Goal: Information Seeking & Learning: Check status

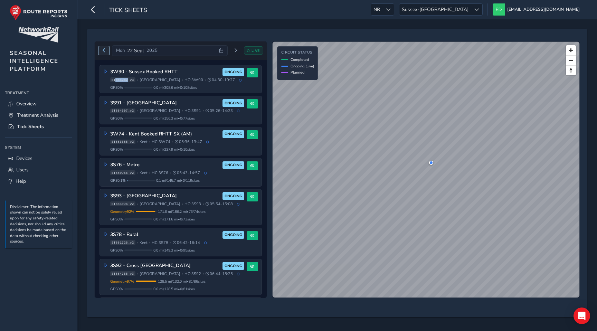
click at [105, 51] on span "Previous day" at bounding box center [104, 50] width 4 height 4
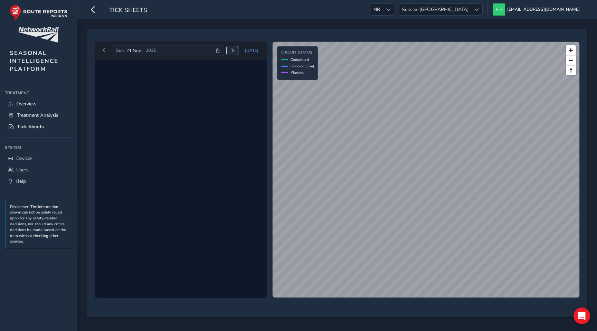
click at [232, 50] on span "Next day" at bounding box center [232, 50] width 4 height 4
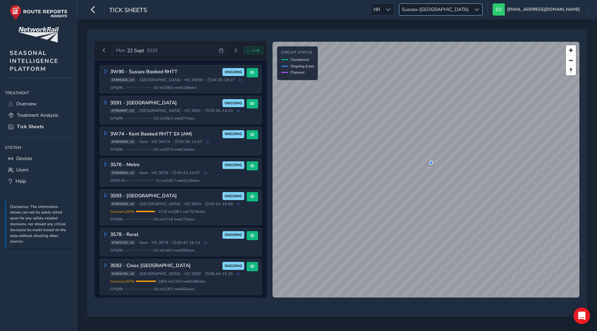
click at [479, 7] on span at bounding box center [476, 9] width 5 height 5
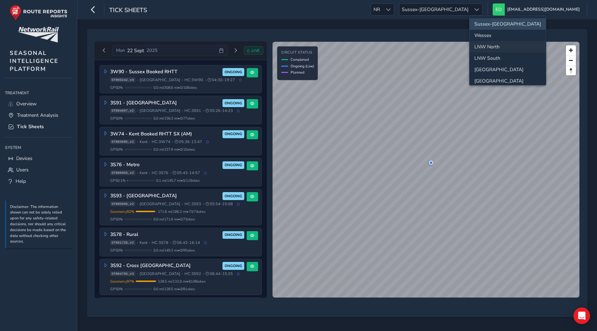
click at [497, 48] on li "LNW North" at bounding box center [507, 46] width 76 height 11
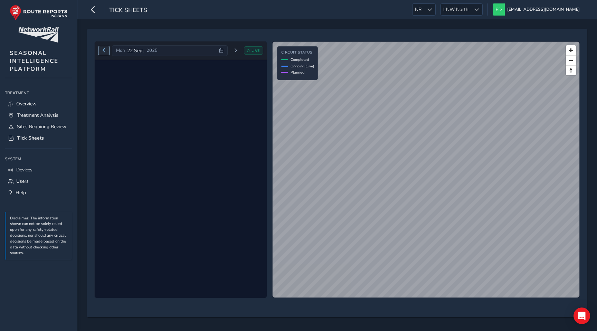
click at [103, 50] on span "Previous day" at bounding box center [104, 50] width 4 height 4
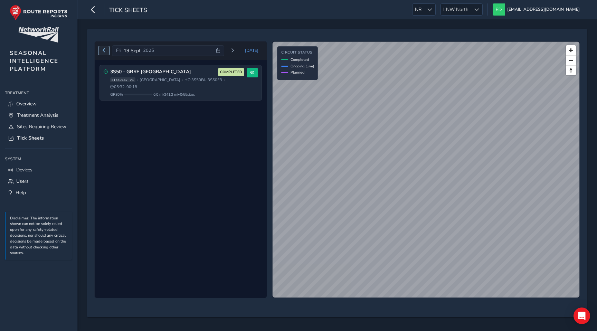
click at [103, 50] on span "Previous day" at bounding box center [104, 50] width 4 height 4
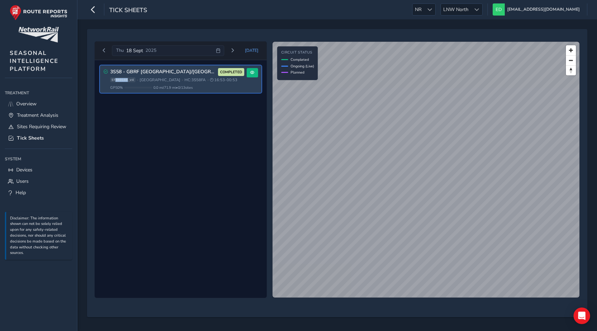
drag, startPoint x: 115, startPoint y: 80, endPoint x: 128, endPoint y: 80, distance: 12.4
click at [128, 80] on span "ST889169_v4" at bounding box center [122, 79] width 25 height 5
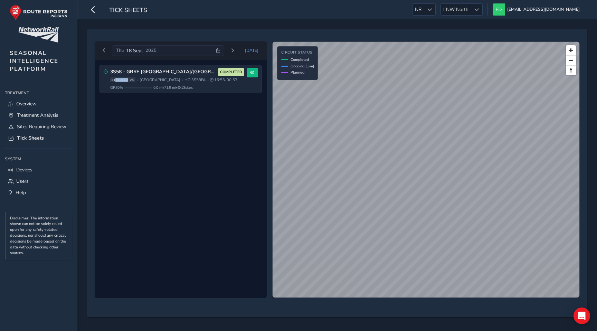
copy span "889169"
click at [238, 50] on button "Next day" at bounding box center [232, 50] width 11 height 9
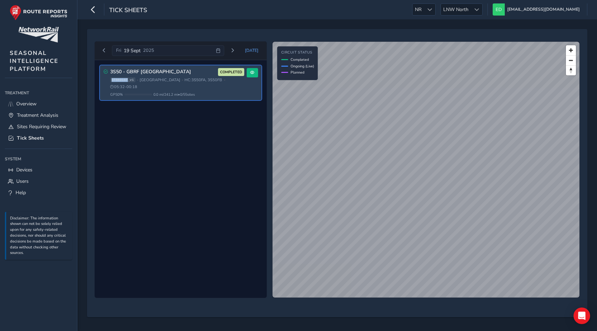
drag, startPoint x: 112, startPoint y: 80, endPoint x: 127, endPoint y: 80, distance: 15.2
click at [127, 80] on span "ST889167_v1" at bounding box center [122, 79] width 25 height 5
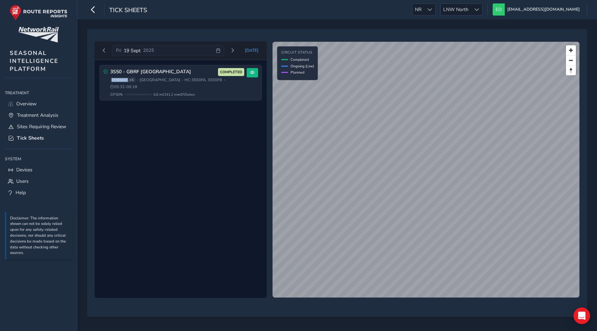
copy span "ST889167"
click at [158, 139] on div "3S50 - GBRF Manchester South COMPLETED ST889167_v1 • North West • HC: 3S50FA, 3…" at bounding box center [181, 179] width 172 height 238
click at [104, 53] on button "Previous day" at bounding box center [103, 50] width 11 height 9
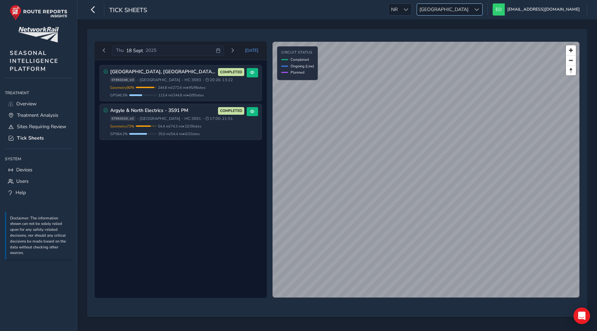
click at [482, 7] on div at bounding box center [476, 9] width 11 height 11
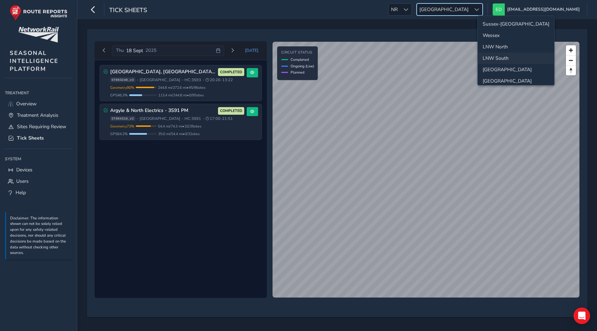
scroll to position [25, 0]
click at [503, 22] on li "LNW North" at bounding box center [516, 22] width 76 height 11
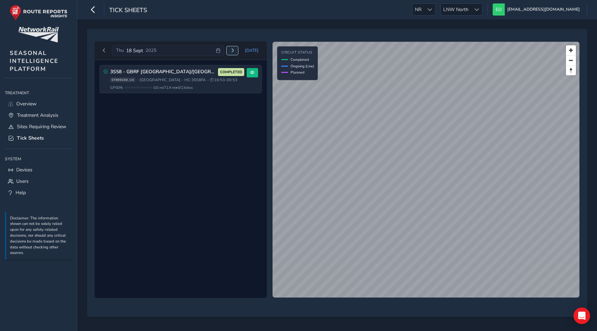
click at [234, 52] on span "Next day" at bounding box center [232, 50] width 4 height 4
click at [234, 49] on span "Next day" at bounding box center [232, 50] width 4 height 4
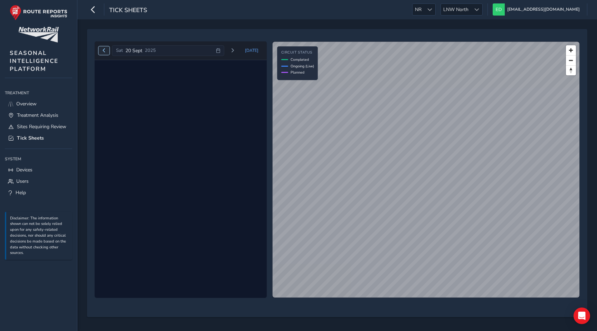
click at [100, 50] on button "Previous day" at bounding box center [103, 50] width 11 height 9
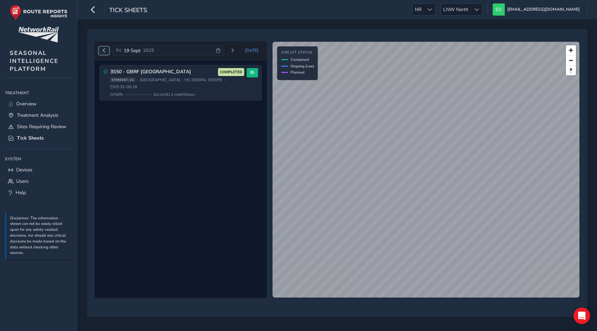
click at [101, 50] on button "Previous day" at bounding box center [103, 50] width 11 height 9
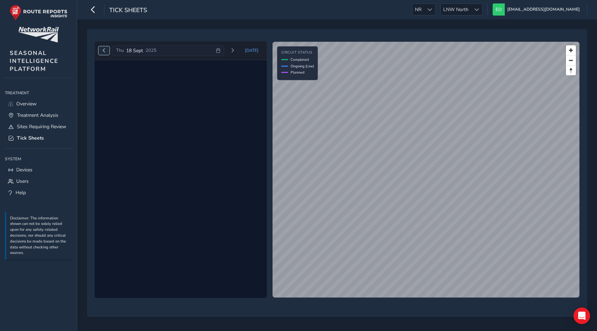
click at [101, 47] on button "Previous day" at bounding box center [103, 50] width 11 height 9
click at [235, 51] on span "Next day" at bounding box center [232, 50] width 4 height 4
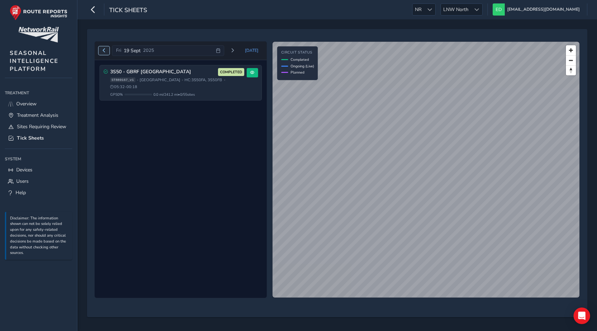
click at [102, 51] on span "Previous day" at bounding box center [104, 50] width 4 height 4
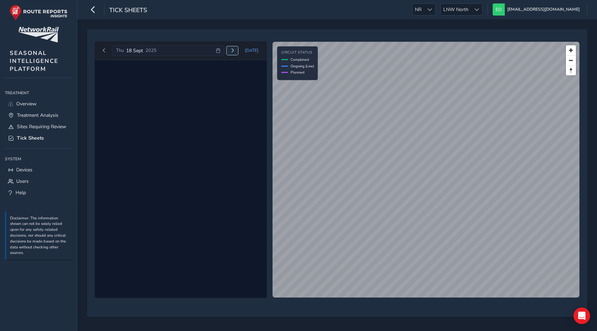
click at [235, 49] on span "Next day" at bounding box center [232, 50] width 4 height 4
click at [224, 49] on span "Next day" at bounding box center [221, 50] width 4 height 4
click at [104, 52] on span "Previous day" at bounding box center [104, 50] width 4 height 4
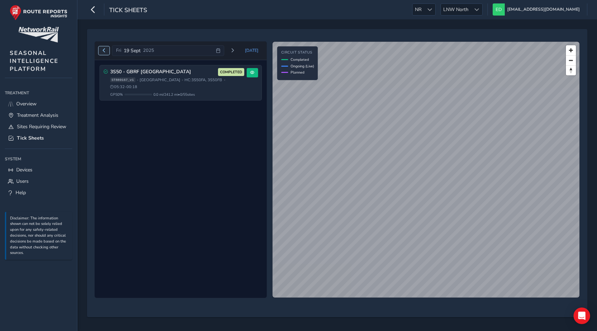
click at [104, 52] on span "Previous day" at bounding box center [104, 50] width 4 height 4
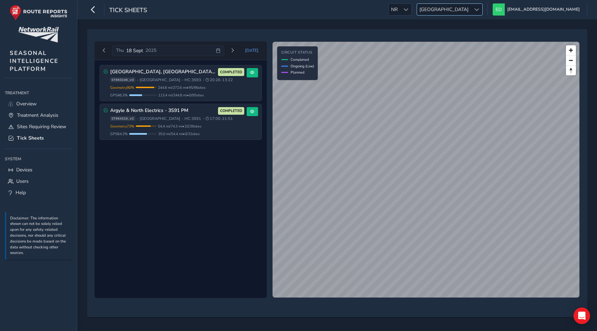
click at [482, 7] on div at bounding box center [476, 9] width 11 height 11
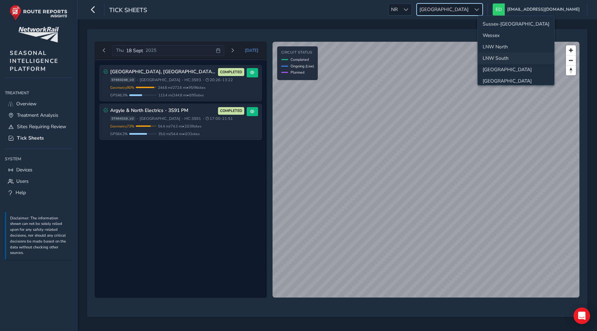
scroll to position [25, 0]
click at [503, 25] on li "LNW North" at bounding box center [516, 22] width 76 height 11
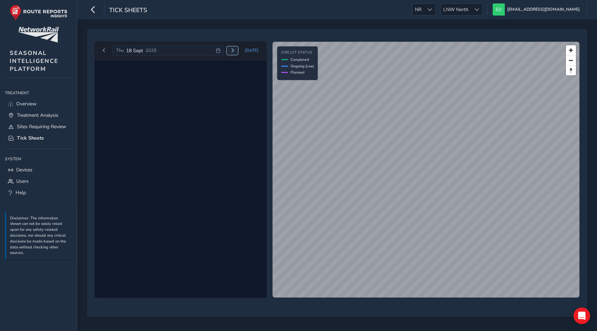
click at [235, 49] on span "Next day" at bounding box center [232, 50] width 4 height 4
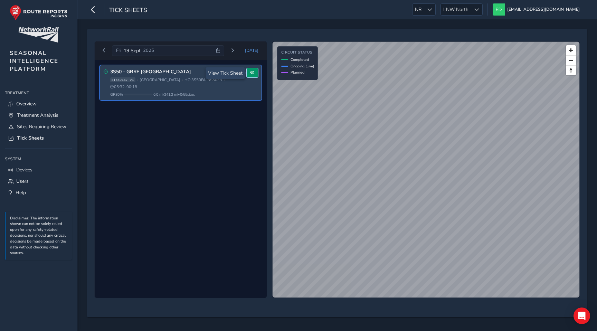
click at [253, 75] on span at bounding box center [252, 72] width 4 height 4
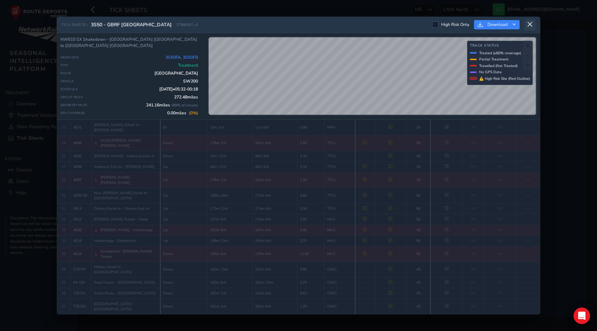
scroll to position [261, 0]
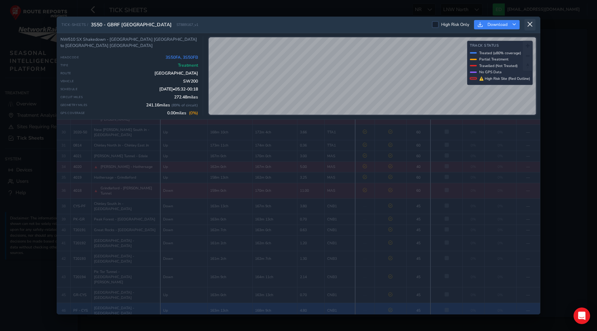
click at [530, 26] on icon at bounding box center [530, 24] width 6 height 6
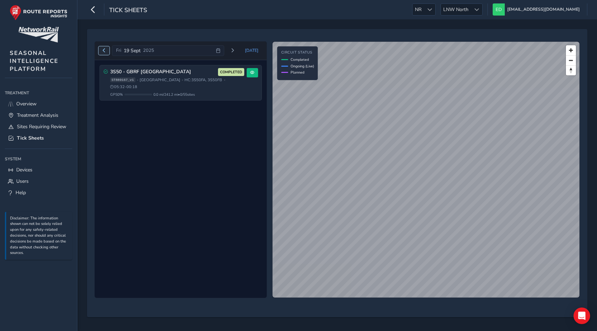
click at [105, 51] on span "Previous day" at bounding box center [104, 50] width 4 height 4
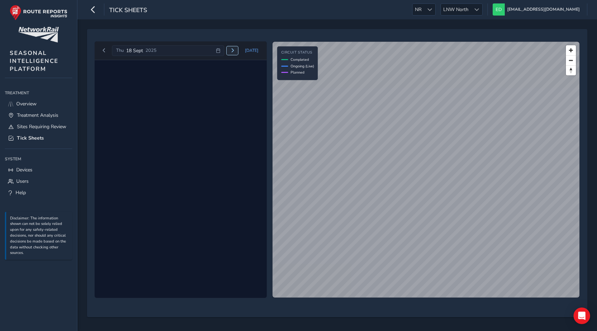
click at [238, 51] on button "Next day" at bounding box center [232, 50] width 11 height 9
click at [103, 49] on span "Previous day" at bounding box center [104, 50] width 4 height 4
click at [235, 52] on span "Next day" at bounding box center [232, 50] width 4 height 4
click at [102, 49] on span "Previous day" at bounding box center [104, 50] width 4 height 4
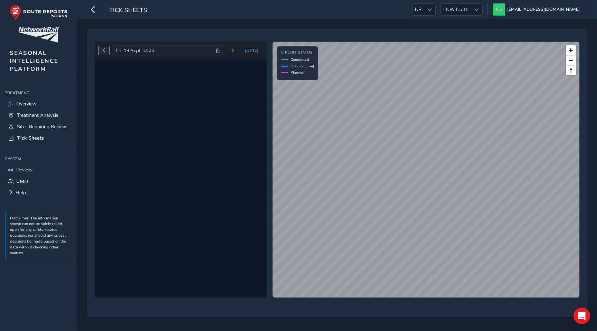
click at [102, 49] on span "Previous day" at bounding box center [104, 50] width 4 height 4
click at [234, 49] on span "Next day" at bounding box center [232, 50] width 4 height 4
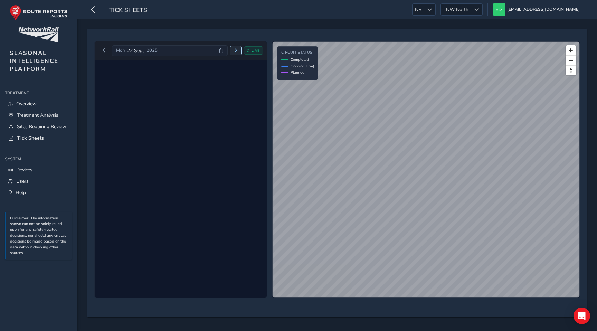
click at [234, 49] on span "Next day" at bounding box center [236, 50] width 4 height 4
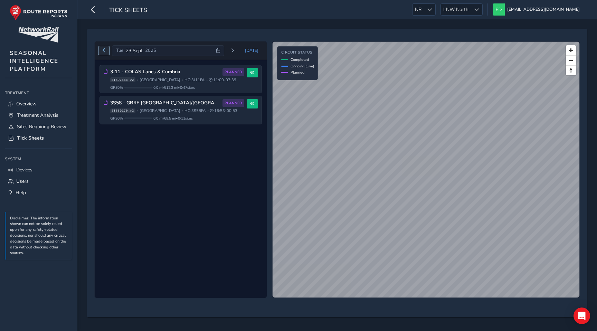
click at [104, 49] on span "Previous day" at bounding box center [104, 50] width 4 height 4
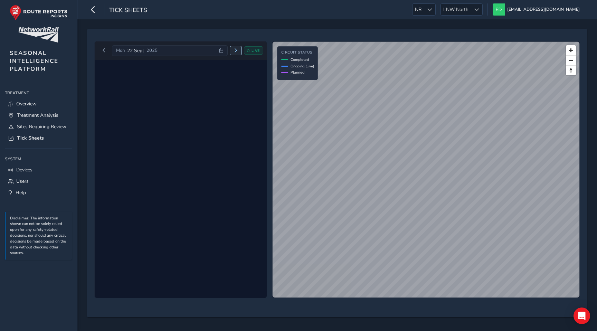
click at [234, 49] on span "Next day" at bounding box center [236, 50] width 4 height 4
click at [233, 49] on icon at bounding box center [235, 50] width 4 height 4
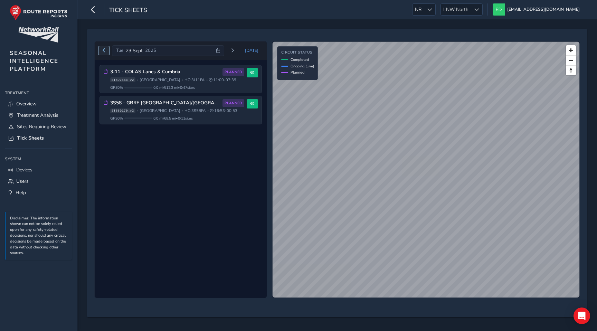
click at [100, 47] on button "Previous day" at bounding box center [103, 50] width 11 height 9
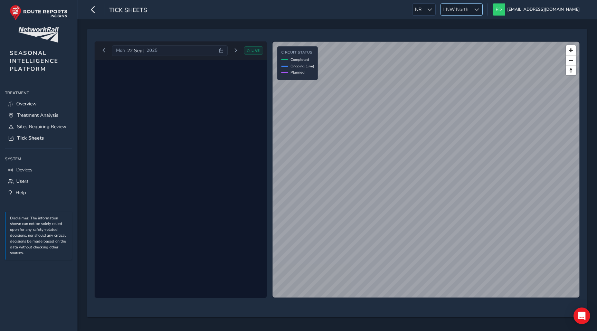
click at [471, 10] on span "LNW North" at bounding box center [456, 9] width 30 height 11
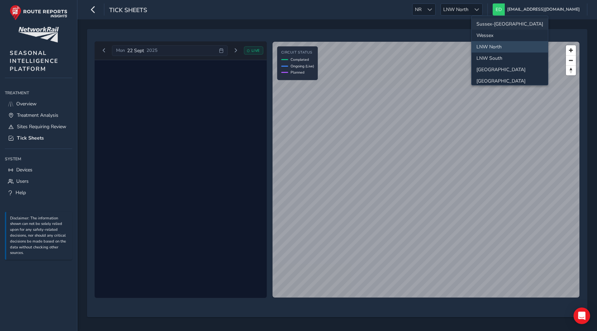
click at [486, 23] on li "Sussex-Kent" at bounding box center [510, 23] width 76 height 11
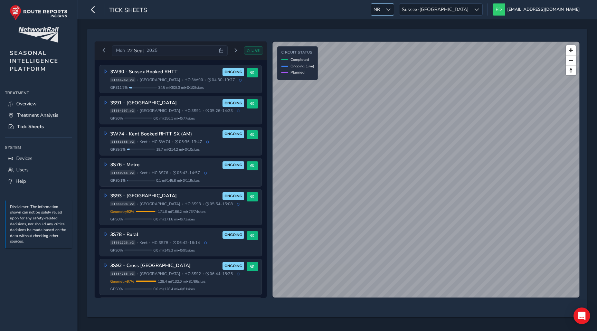
click at [391, 10] on span at bounding box center [388, 9] width 5 height 5
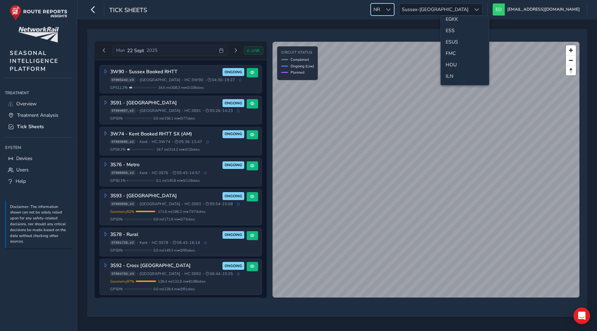
scroll to position [104, 0]
click at [454, 35] on li "ESS" at bounding box center [465, 33] width 48 height 11
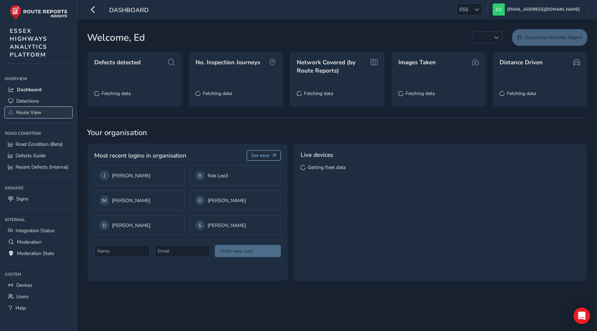
click at [30, 112] on span "Route View" at bounding box center [28, 112] width 25 height 7
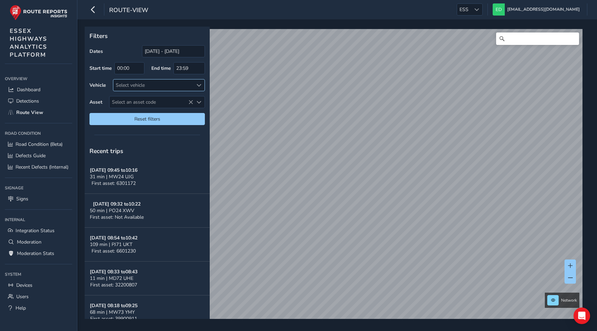
click at [197, 85] on span at bounding box center [199, 85] width 5 height 5
type input "po"
click at [121, 116] on div at bounding box center [121, 116] width 7 height 7
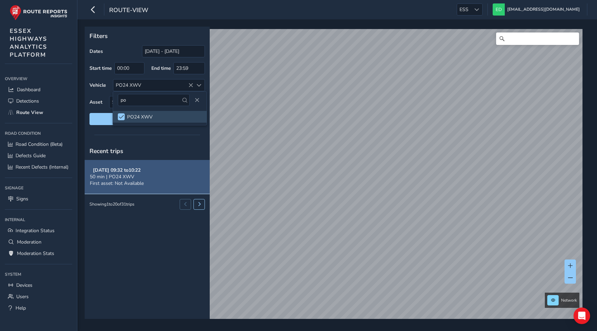
click at [145, 178] on button "Sep 22, 09:32 to 10:22 50 min | PO24 XWV First asset: Not Available" at bounding box center [147, 177] width 125 height 34
click at [123, 171] on strong "Sep 22, 09:32 to 10:22" at bounding box center [117, 170] width 48 height 7
click at [161, 177] on button "Sep 22, 09:32 to 10:22 50 min | PO24 XWV First asset: Not Available" at bounding box center [147, 177] width 125 height 34
click at [114, 170] on strong "Sep 22, 09:32 to 10:22" at bounding box center [117, 170] width 48 height 7
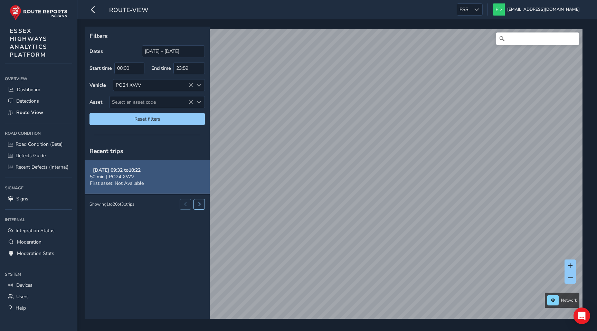
click at [126, 173] on span "50 min | PO24 XWV" at bounding box center [112, 176] width 45 height 7
click at [139, 176] on div "50 min | PO24 XWV" at bounding box center [117, 176] width 54 height 7
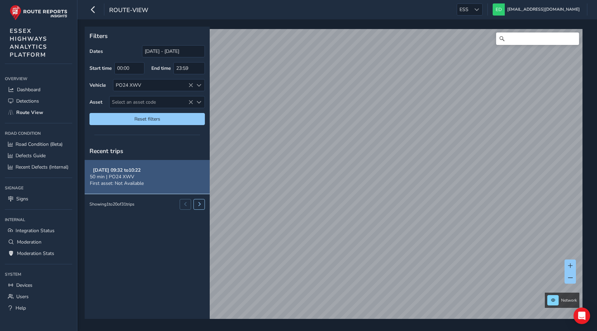
click at [138, 181] on span "First asset: Not Available" at bounding box center [117, 183] width 54 height 7
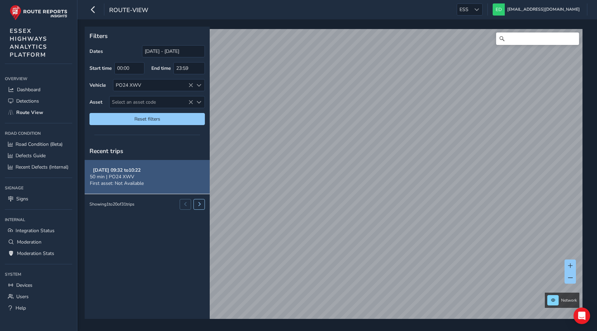
click at [199, 173] on div "Filters Dates 23/08/2025 - 22/09/2025 Start time 00:00 End time 23:59 Vehicle P…" at bounding box center [335, 173] width 500 height 292
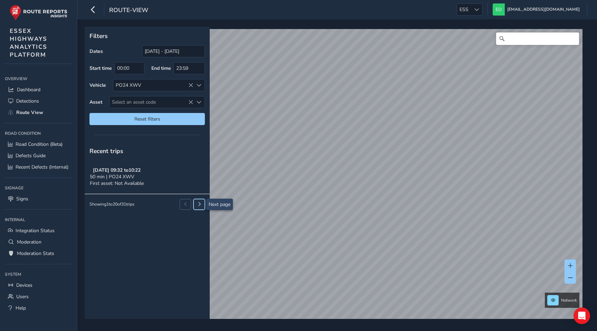
click at [202, 203] on button at bounding box center [198, 204] width 11 height 10
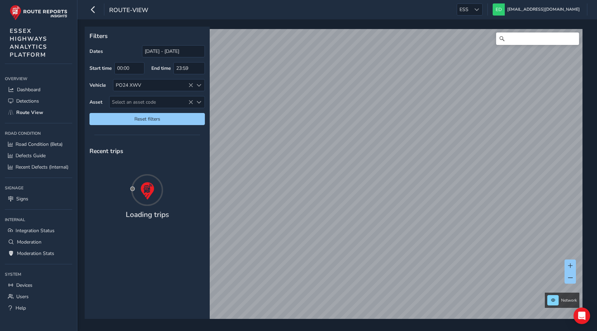
click at [177, 245] on div "Recent trips Loading trips" at bounding box center [147, 230] width 125 height 177
drag, startPoint x: 182, startPoint y: 192, endPoint x: 175, endPoint y: 242, distance: 50.3
click at [182, 192] on button at bounding box center [185, 192] width 11 height 10
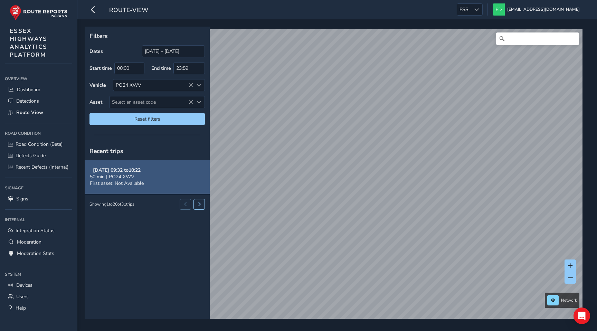
click at [141, 170] on strong "Sep 22, 09:32 to 10:22" at bounding box center [117, 170] width 48 height 7
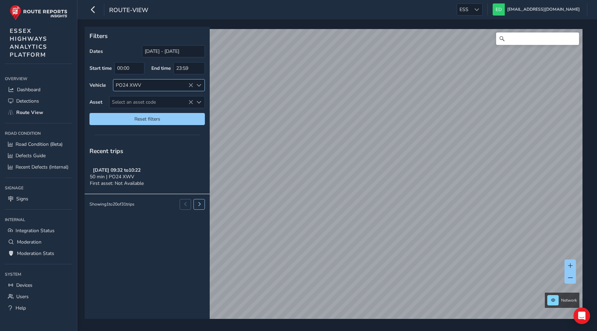
click at [193, 84] on div at bounding box center [198, 84] width 11 height 11
click at [123, 115] on span at bounding box center [121, 116] width 5 height 5
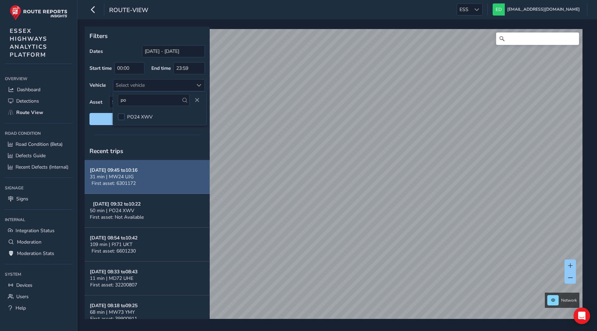
click at [118, 186] on span "First asset: 6301172" at bounding box center [114, 183] width 44 height 7
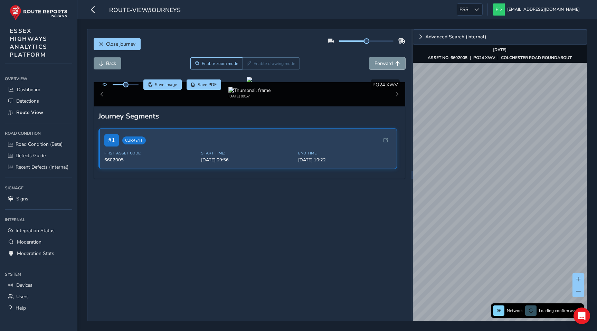
click at [375, 65] on span "Forward" at bounding box center [383, 63] width 18 height 7
click at [387, 65] on span "Forward" at bounding box center [383, 63] width 18 height 7
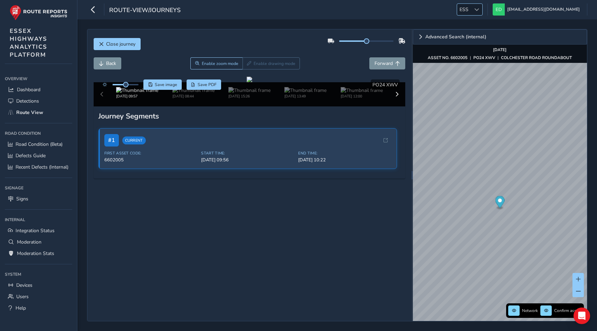
click at [471, 10] on span "ESS" at bounding box center [464, 9] width 14 height 11
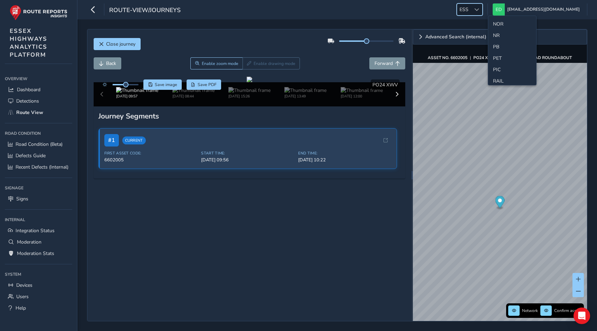
scroll to position [228, 0]
click at [497, 34] on li "NR" at bounding box center [512, 34] width 48 height 11
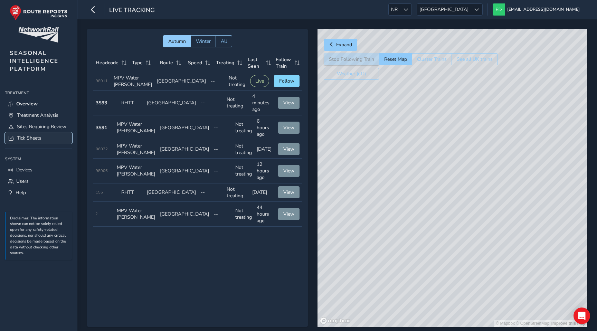
click at [27, 138] on span "Tick Sheets" at bounding box center [29, 138] width 25 height 7
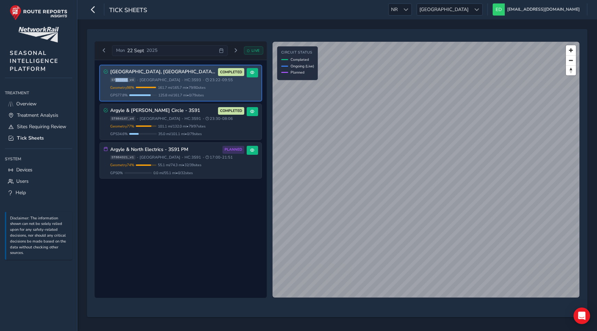
drag, startPoint x: 127, startPoint y: 80, endPoint x: 116, endPoint y: 80, distance: 11.7
click at [116, 80] on span "ST883315_v4" at bounding box center [122, 79] width 25 height 5
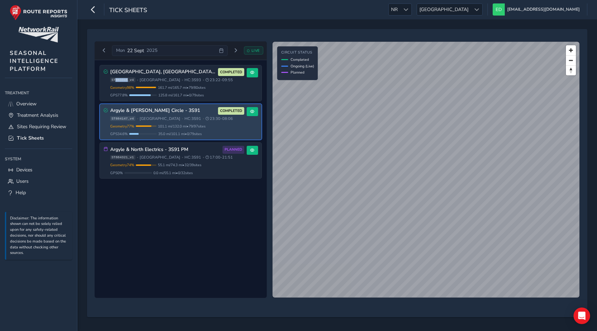
copy span "883315"
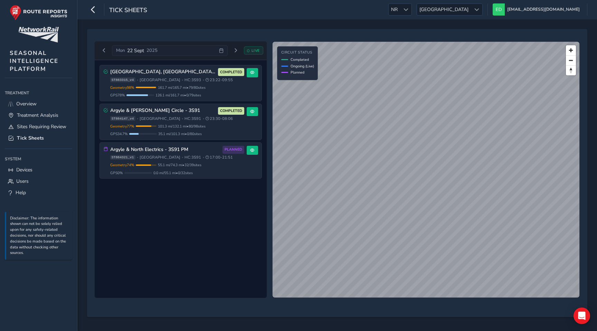
click at [197, 208] on div "Central Scotland, Fife, Borders 3S93 COMPLETED ST883315_v4 • Scotland • HC: 3S9…" at bounding box center [181, 179] width 172 height 238
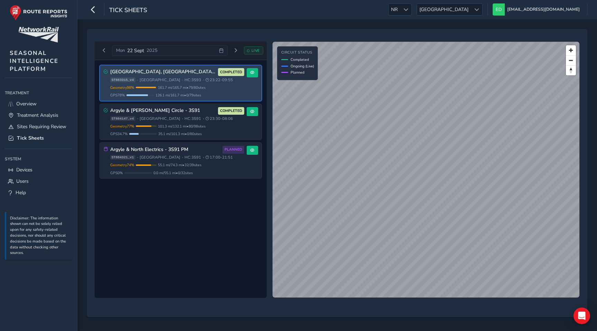
click at [197, 92] on div "Geometry 98 % Incomplete Geometry 1 / 80 geometries missing data. Only 161.7 mi…" at bounding box center [177, 91] width 134 height 13
click at [201, 76] on div "Central Scotland, Fife, Borders 3S93 COMPLETED ST883315_v4 • Scotland • HC: 3S9…" at bounding box center [177, 83] width 134 height 30
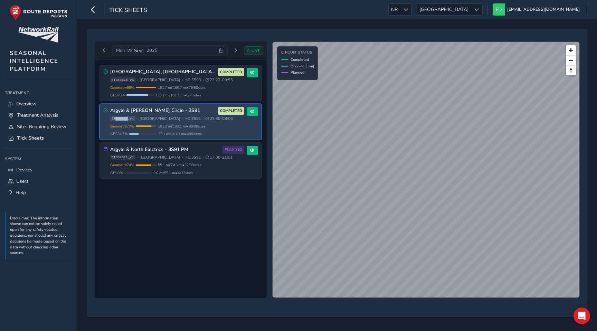
drag, startPoint x: 128, startPoint y: 119, endPoint x: 115, endPoint y: 119, distance: 13.1
click at [115, 119] on span "ST884147_v4" at bounding box center [122, 118] width 25 height 5
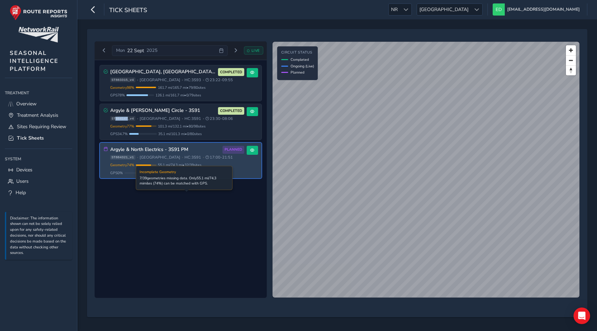
copy span "884147"
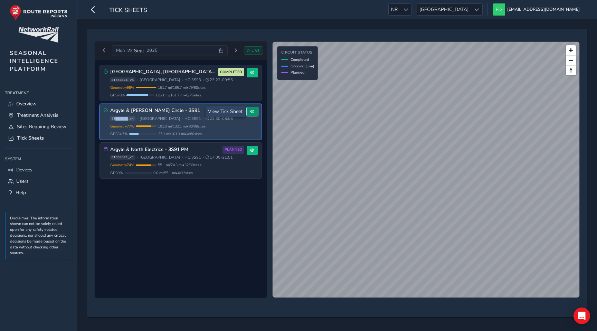
click at [251, 111] on span at bounding box center [252, 112] width 4 height 4
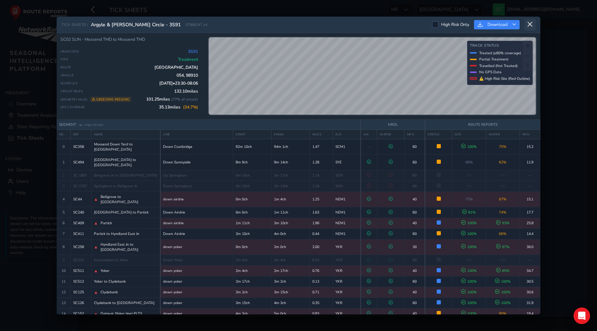
click at [529, 27] on icon at bounding box center [530, 24] width 6 height 6
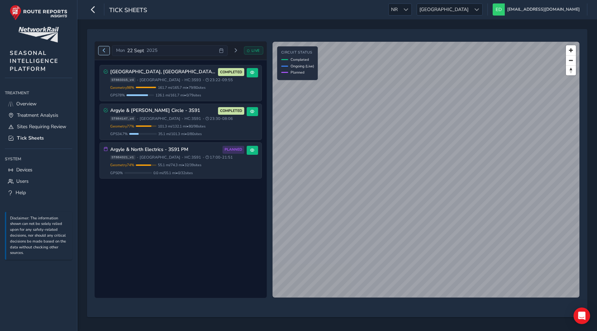
click at [104, 49] on span "Previous day" at bounding box center [104, 50] width 4 height 4
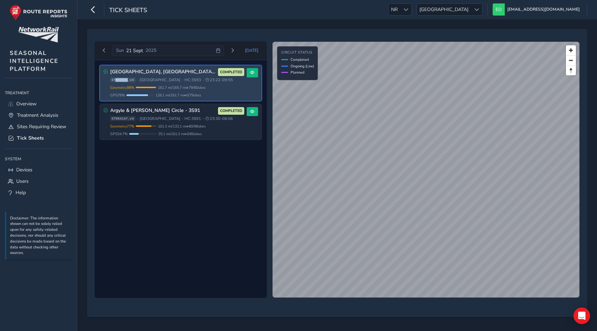
drag, startPoint x: 127, startPoint y: 81, endPoint x: 115, endPoint y: 81, distance: 12.1
click at [115, 81] on span "ST883315_v4" at bounding box center [122, 79] width 25 height 5
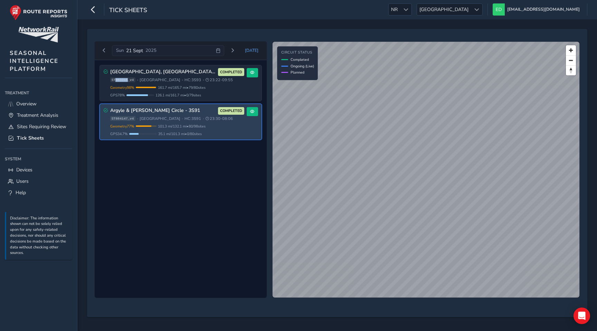
copy span "883315"
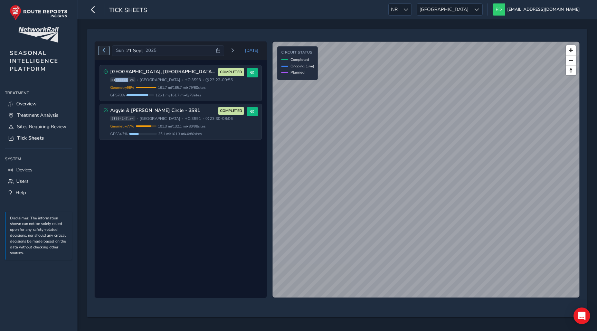
click at [104, 49] on span "Previous day" at bounding box center [104, 50] width 4 height 4
click at [471, 4] on span "[GEOGRAPHIC_DATA]" at bounding box center [444, 9] width 54 height 11
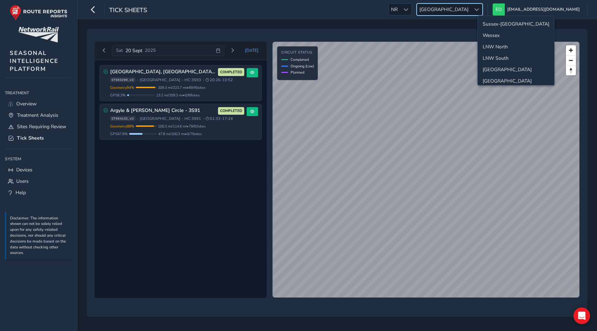
click at [490, 22] on li "Sussex-Kent" at bounding box center [516, 23] width 76 height 11
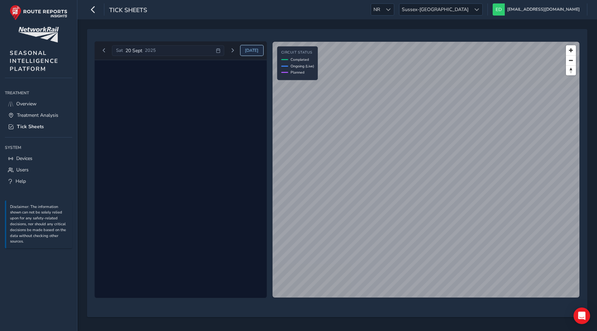
click at [257, 50] on span "Today" at bounding box center [251, 51] width 13 height 6
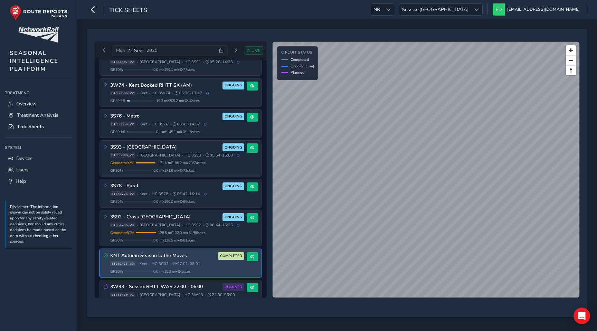
scroll to position [48, 0]
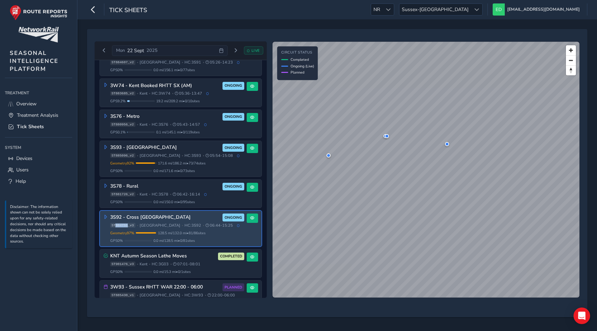
drag, startPoint x: 127, startPoint y: 225, endPoint x: 115, endPoint y: 225, distance: 11.7
click at [115, 225] on span "ST884755_v3" at bounding box center [122, 225] width 25 height 5
copy span "884755"
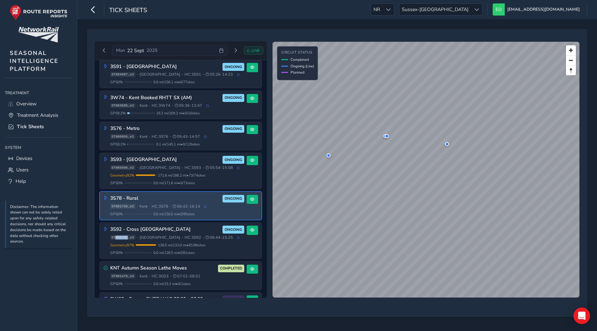
scroll to position [0, 0]
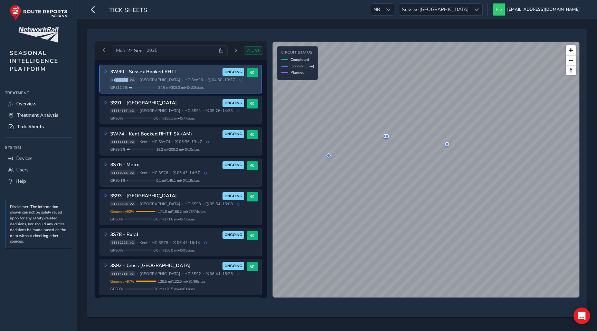
drag, startPoint x: 128, startPoint y: 79, endPoint x: 116, endPoint y: 79, distance: 12.1
click at [116, 79] on span "ST885242_v3" at bounding box center [122, 79] width 25 height 5
copy span "885242"
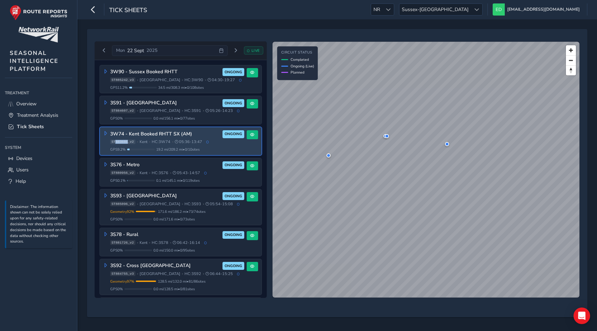
drag, startPoint x: 127, startPoint y: 143, endPoint x: 116, endPoint y: 143, distance: 11.7
click at [116, 143] on span "ST883685_v2" at bounding box center [122, 142] width 25 height 5
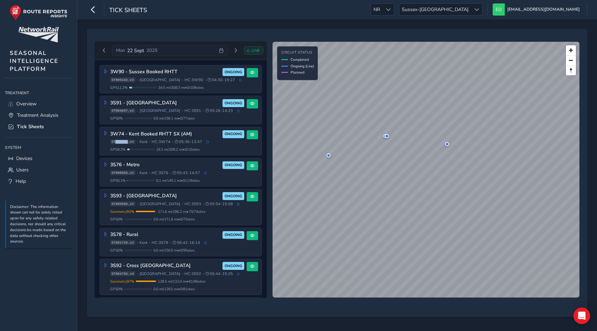
copy span "883685"
click at [97, 141] on div "3W90 - Sussex Booked RHTT ONGOING ST885242_v3 • Sussex • HC: 3W90 • 04:30 - 19:…" at bounding box center [181, 179] width 172 height 238
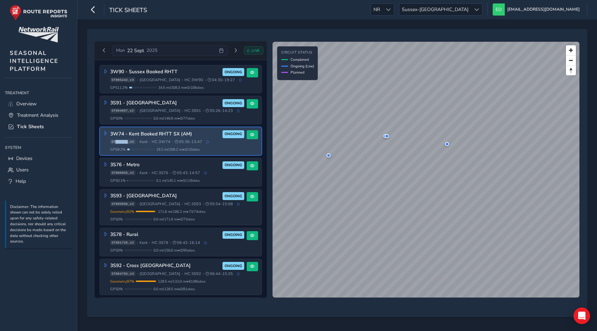
drag, startPoint x: 128, startPoint y: 142, endPoint x: 116, endPoint y: 142, distance: 12.1
click at [116, 142] on span "ST883685_v2" at bounding box center [122, 142] width 25 height 5
copy span "883685"
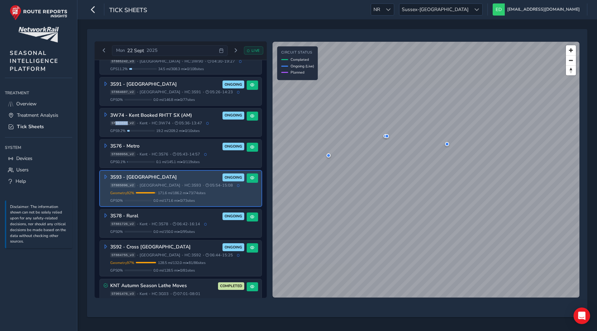
scroll to position [19, 0]
drag, startPoint x: 129, startPoint y: 184, endPoint x: 116, endPoint y: 184, distance: 12.4
click at [116, 184] on span "ST885096_v2" at bounding box center [122, 184] width 25 height 5
copy span "885096"
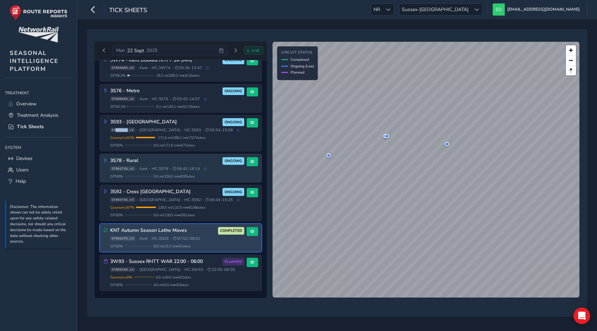
scroll to position [0, 0]
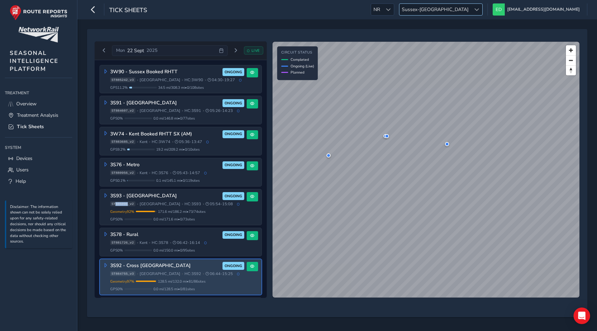
click at [482, 11] on div at bounding box center [476, 9] width 11 height 11
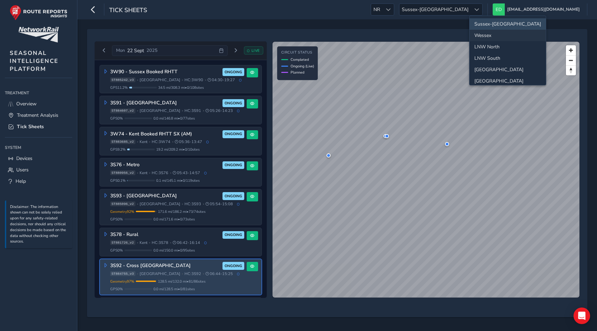
click at [496, 38] on li "Wessex" at bounding box center [507, 35] width 76 height 11
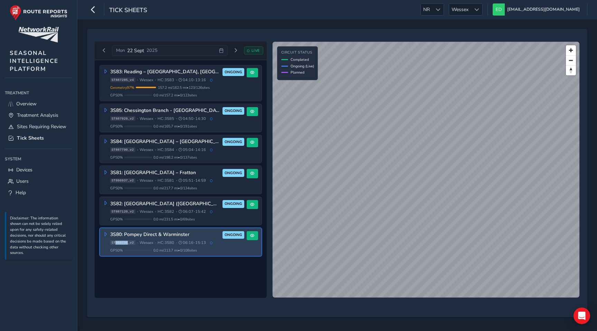
drag, startPoint x: 128, startPoint y: 243, endPoint x: 116, endPoint y: 243, distance: 11.7
click at [116, 243] on span "ST886738_v2" at bounding box center [122, 242] width 25 height 5
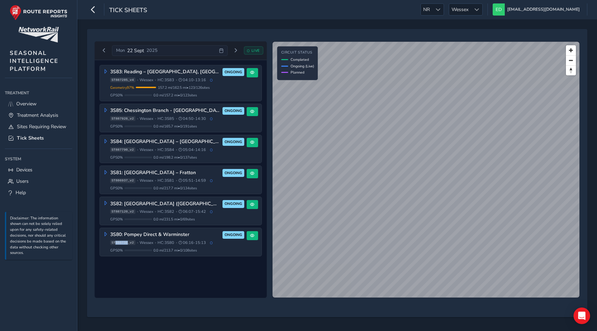
copy span "886738"
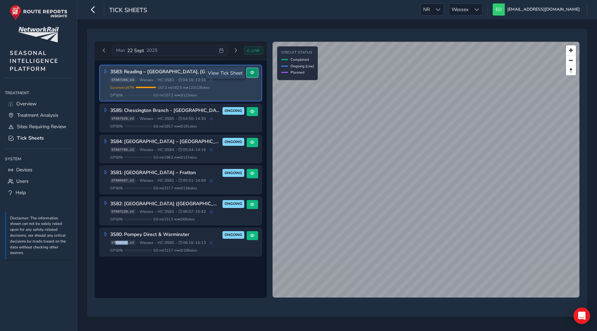
click at [252, 73] on span at bounding box center [252, 72] width 4 height 4
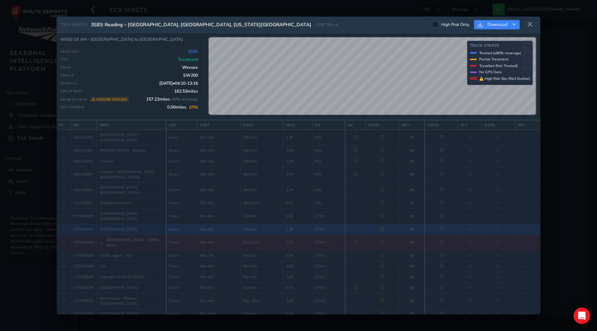
scroll to position [10, 0]
drag, startPoint x: 315, startPoint y: 208, endPoint x: 325, endPoint y: 208, distance: 10.0
click at [325, 223] on td "GTW1" at bounding box center [328, 228] width 33 height 11
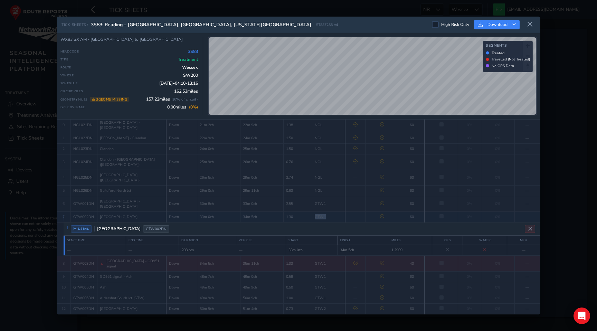
scroll to position [17, 0]
click at [532, 27] on button at bounding box center [529, 24] width 11 height 11
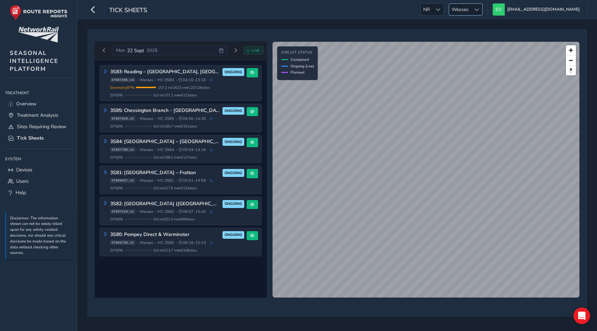
click at [471, 9] on span "Wessex" at bounding box center [460, 9] width 22 height 11
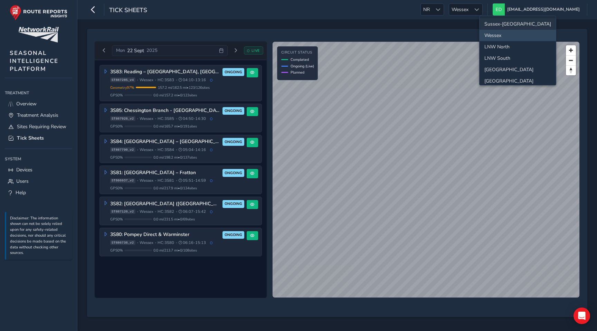
click at [496, 24] on li "Sussex-Kent" at bounding box center [517, 23] width 76 height 11
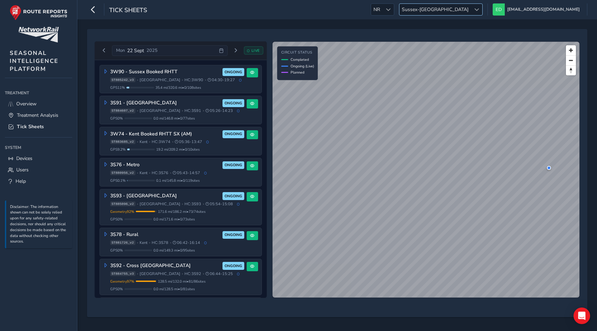
click at [471, 11] on span "Sussex-Kent" at bounding box center [435, 9] width 72 height 11
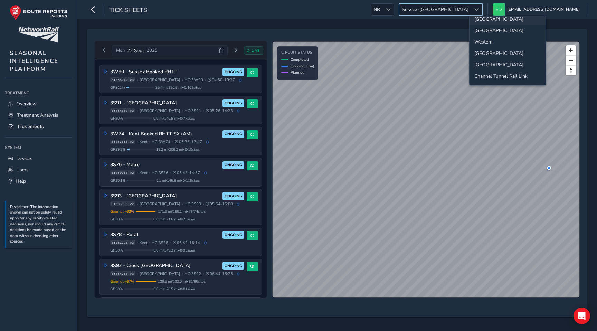
scroll to position [51, 0]
click at [488, 53] on li "[GEOGRAPHIC_DATA]" at bounding box center [507, 52] width 76 height 11
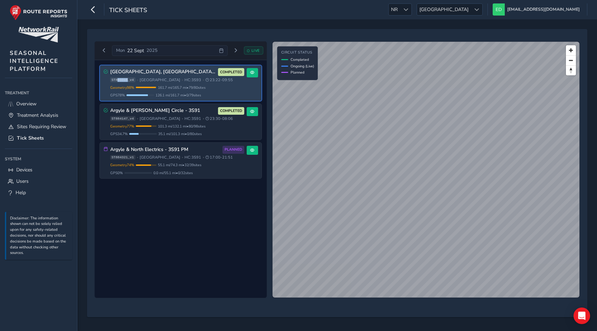
drag, startPoint x: 128, startPoint y: 81, endPoint x: 116, endPoint y: 81, distance: 11.4
click at [116, 81] on span "ST883315_v4" at bounding box center [122, 79] width 25 height 5
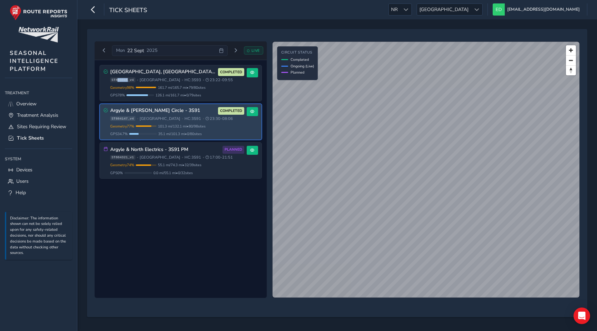
copy span "83315"
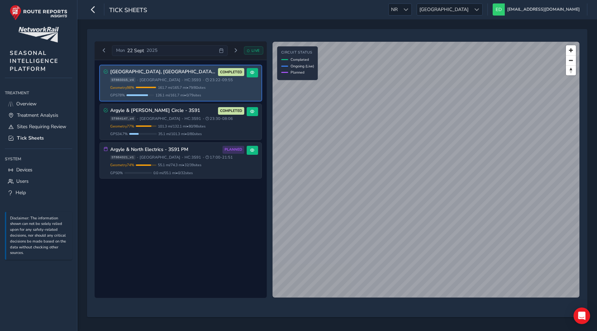
click at [115, 80] on span "ST883315_v4" at bounding box center [122, 79] width 25 height 5
drag, startPoint x: 115, startPoint y: 80, endPoint x: 127, endPoint y: 80, distance: 11.7
click at [127, 80] on span "ST883315_v4" at bounding box center [122, 79] width 25 height 5
click at [135, 96] on div "GPS 0 % 0.0 mi / 161.7 mi • 0 / 79 sites" at bounding box center [177, 95] width 134 height 5
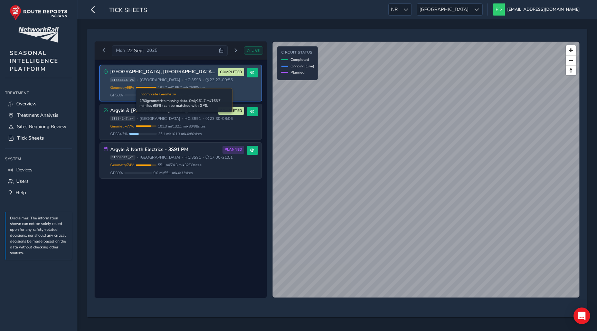
click at [206, 86] on span "161.7 mi / 165.7 mi • 79 / 80 sites" at bounding box center [182, 87] width 48 height 5
click at [200, 76] on div "Central Scotland, Fife, Borders 3S93 COMPLETED ST883315_v5 • Scotland • HC: 3S9…" at bounding box center [177, 83] width 134 height 30
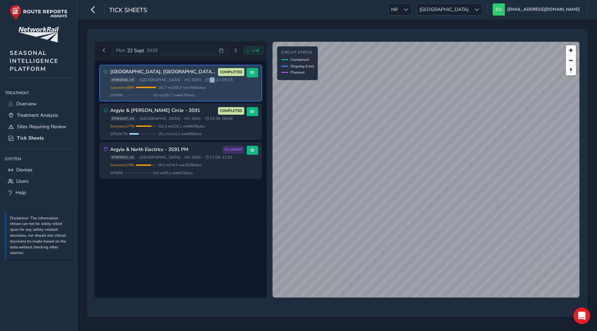
click at [200, 76] on div "Central Scotland, Fife, Borders 3S93 COMPLETED ST883315_v5 • Scotland • HC: 3S9…" at bounding box center [177, 83] width 134 height 30
click at [215, 83] on div "ST883315_v5 • Scotland • HC: 3S93 • 23:22 - 09:55" at bounding box center [177, 79] width 134 height 5
click at [251, 72] on span at bounding box center [252, 72] width 4 height 4
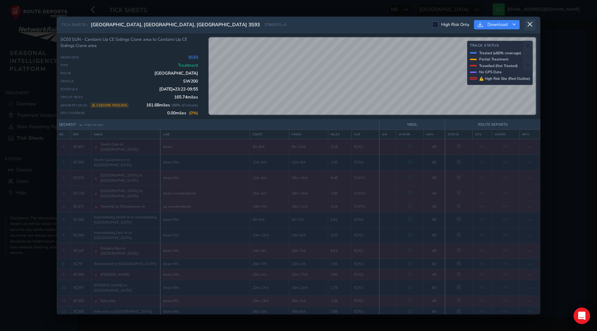
click at [531, 27] on icon at bounding box center [530, 24] width 6 height 6
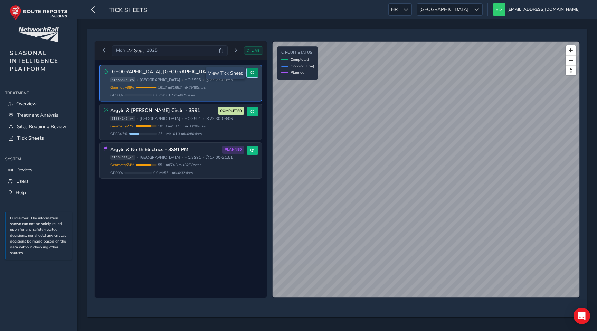
click at [255, 72] on button at bounding box center [252, 72] width 11 height 9
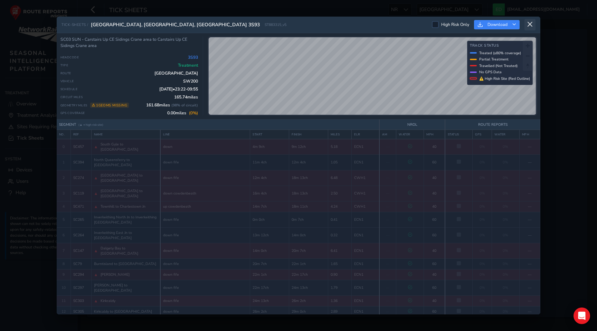
click at [531, 22] on icon at bounding box center [530, 24] width 6 height 6
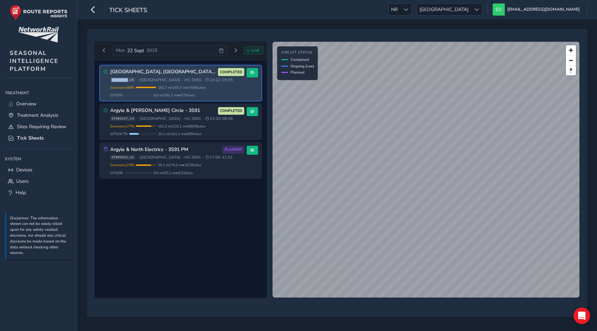
drag, startPoint x: 128, startPoint y: 80, endPoint x: 111, endPoint y: 80, distance: 16.6
click at [111, 80] on span "ST883315_v5" at bounding box center [122, 79] width 25 height 5
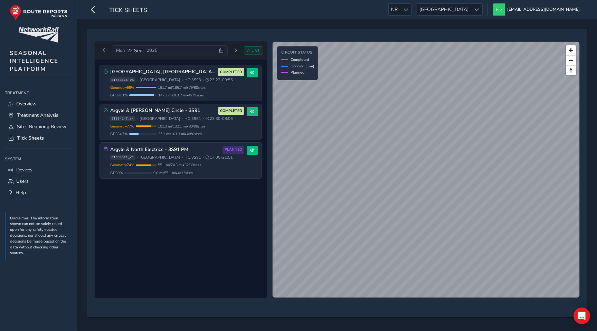
click at [182, 210] on div "Central Scotland, Fife, Borders 3S93 COMPLETED ST883315_v5 • Scotland • HC: 3S9…" at bounding box center [181, 179] width 172 height 238
click at [471, 8] on span "[GEOGRAPHIC_DATA]" at bounding box center [444, 9] width 54 height 11
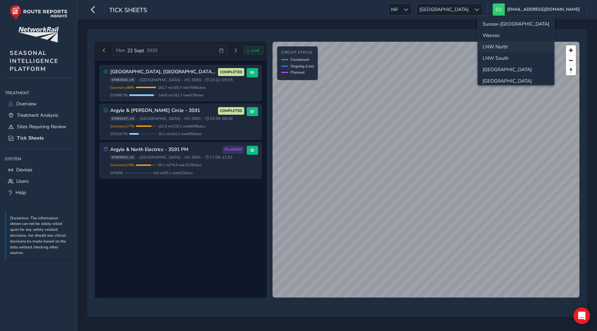
click at [492, 26] on li "Sussex-Kent" at bounding box center [516, 23] width 76 height 11
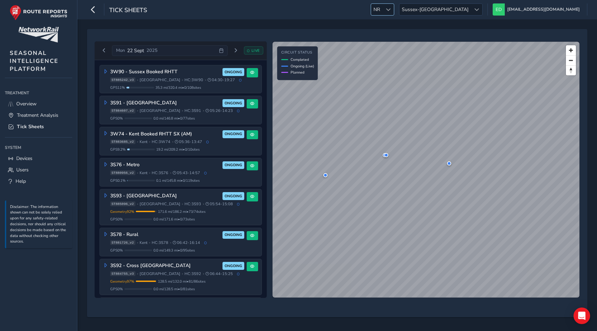
click at [394, 8] on div at bounding box center [387, 9] width 11 height 11
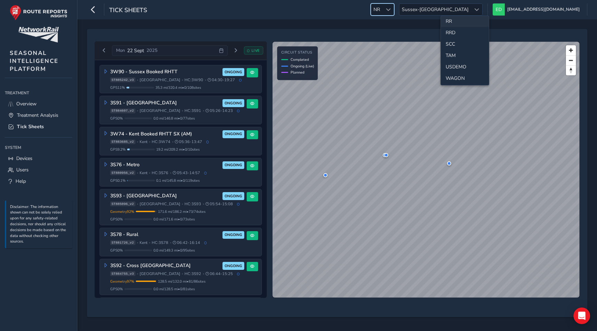
scroll to position [329, 0]
click at [453, 49] on li "TAM" at bounding box center [465, 48] width 48 height 11
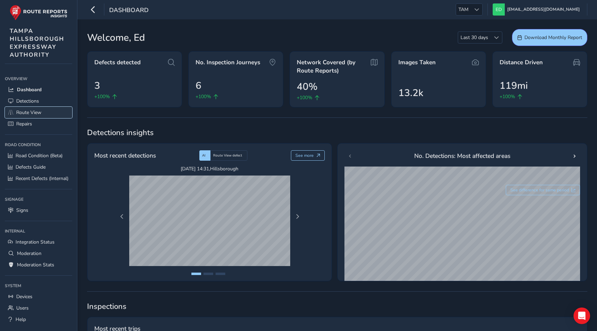
click at [23, 111] on span "Route View" at bounding box center [28, 112] width 25 height 7
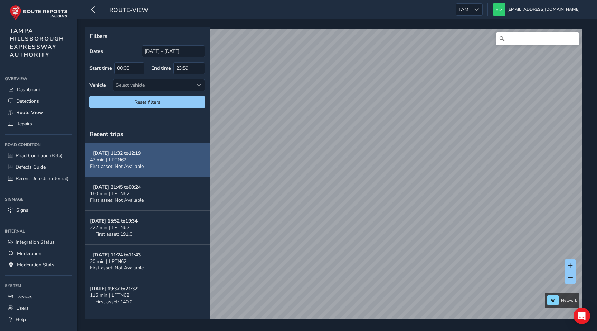
click at [141, 168] on span "First asset: Not Available" at bounding box center [117, 166] width 54 height 7
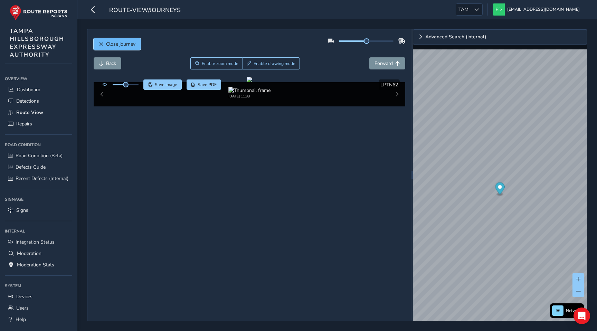
click at [119, 41] on span "Close journey" at bounding box center [120, 44] width 29 height 7
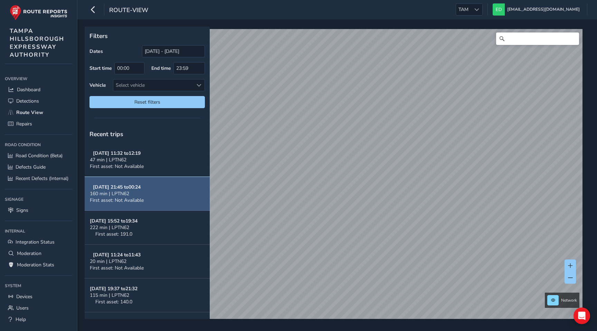
click at [171, 193] on button "09/19/2025, 21:45 to 00:24 160 min | LPTN62 First asset: Not Available" at bounding box center [147, 194] width 125 height 34
click at [126, 190] on strong "09/19/2025, 21:45 to 00:24" at bounding box center [117, 187] width 48 height 7
click at [169, 195] on button "09/19/2025, 21:45 to 00:24 160 min | LPTN62 First asset: Not Available" at bounding box center [147, 194] width 125 height 34
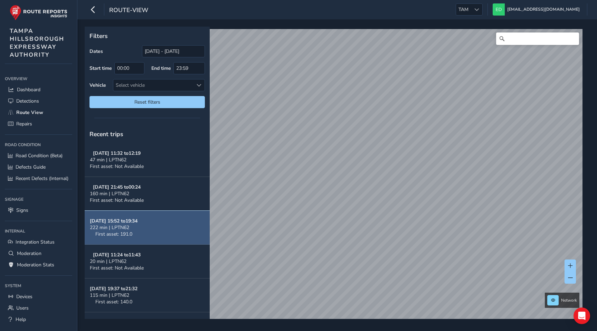
click at [155, 225] on button "09/19/2025, 15:52 to 19:34 222 min | LPTN62 First asset: 191.0" at bounding box center [147, 228] width 125 height 34
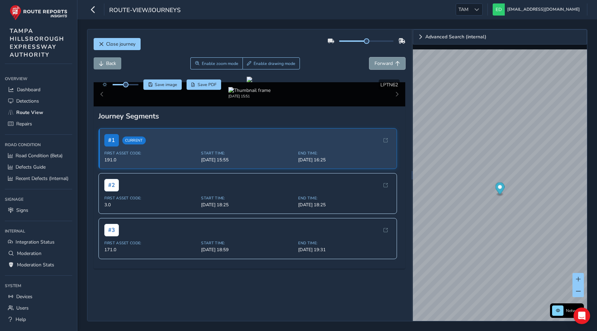
click at [381, 64] on span "Forward" at bounding box center [383, 63] width 18 height 7
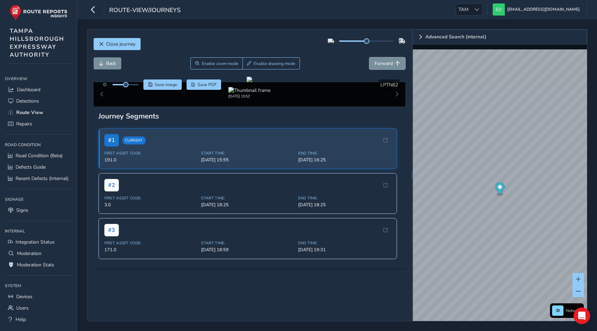
click at [381, 64] on span "Forward" at bounding box center [383, 63] width 18 height 7
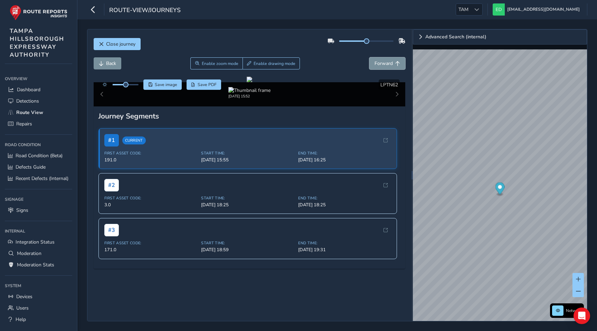
click at [381, 64] on span "Forward" at bounding box center [383, 63] width 18 height 7
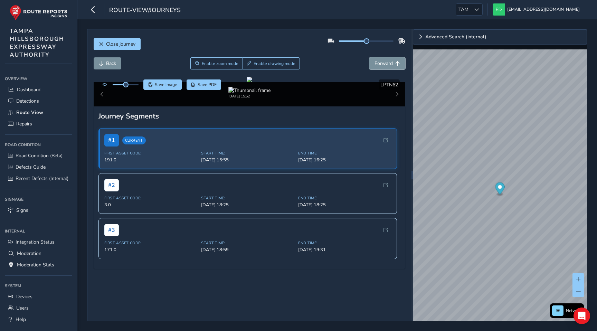
click at [381, 64] on span "Forward" at bounding box center [383, 63] width 18 height 7
drag, startPoint x: 365, startPoint y: 42, endPoint x: 396, endPoint y: 43, distance: 30.7
click at [396, 43] on div at bounding box center [366, 41] width 78 height 11
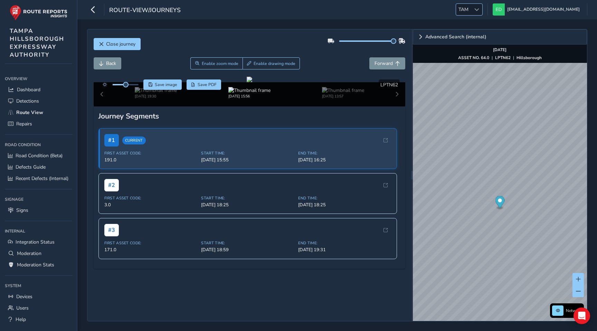
click at [479, 10] on span at bounding box center [476, 9] width 5 height 5
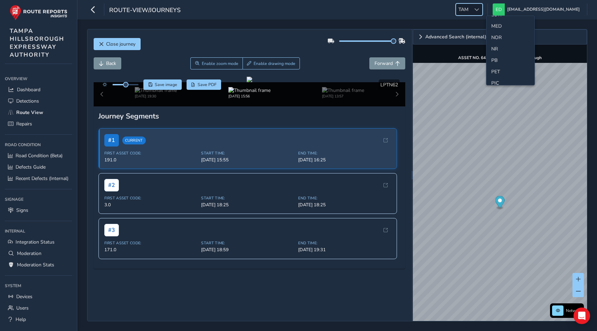
scroll to position [208, 0]
click at [496, 56] on li "NR" at bounding box center [510, 55] width 48 height 11
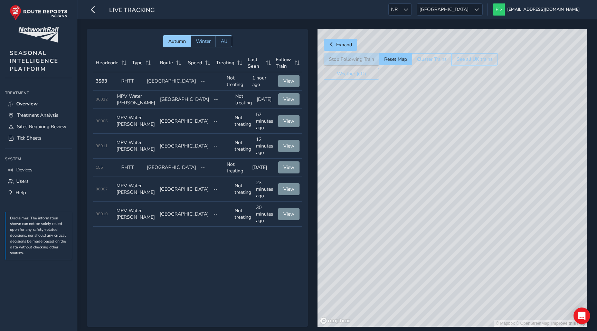
click at [476, 54] on button "See all UK trains" at bounding box center [474, 59] width 46 height 12
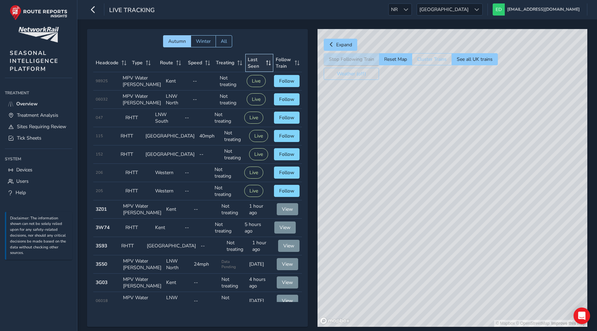
click at [253, 56] on span "Last Seen" at bounding box center [256, 62] width 16 height 13
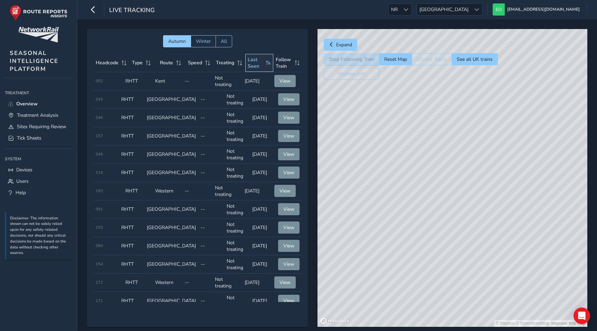
click at [253, 56] on span "Last Seen" at bounding box center [256, 62] width 16 height 13
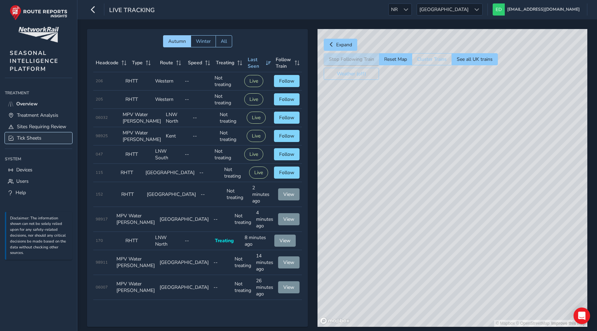
click at [36, 136] on span "Tick Sheets" at bounding box center [29, 138] width 25 height 7
